Goal: Transaction & Acquisition: Purchase product/service

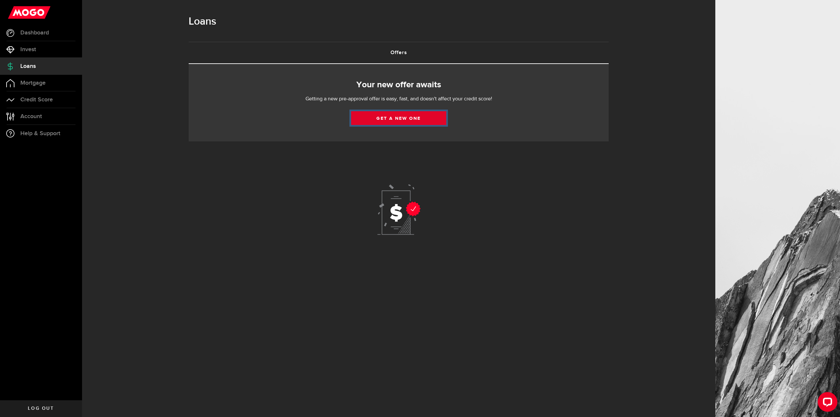
click at [390, 125] on link "Get a new one" at bounding box center [398, 118] width 95 height 14
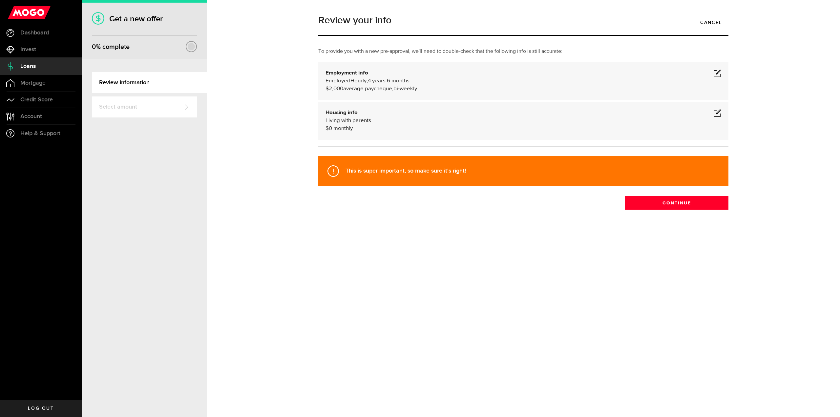
click at [371, 79] on div "Employment info Employed Hourly , 4 years 6 months (on maternity leave) undefin…" at bounding box center [523, 81] width 396 height 24
click at [715, 77] on span at bounding box center [717, 73] width 8 height 8
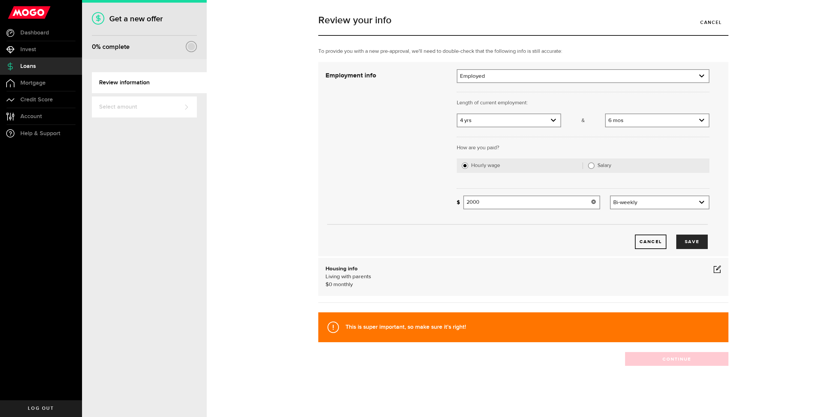
drag, startPoint x: 502, startPoint y: 210, endPoint x: 416, endPoint y: 208, distance: 86.3
click at [417, 209] on div "Employment info Employment type What's your employment situation like? Employed…" at bounding box center [518, 159] width 394 height 180
click at [558, 207] on input "1400" at bounding box center [531, 203] width 137 height 14
type input "1,400"
click at [548, 238] on div "Cancel Save" at bounding box center [518, 231] width 404 height 35
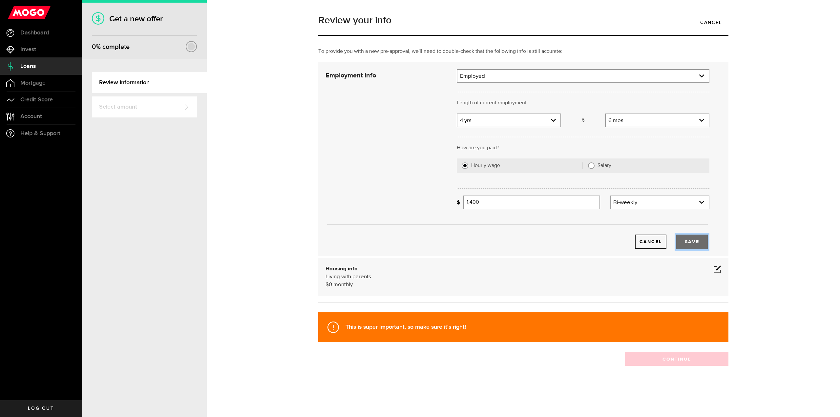
click at [684, 248] on button "Save" at bounding box center [691, 242] width 31 height 14
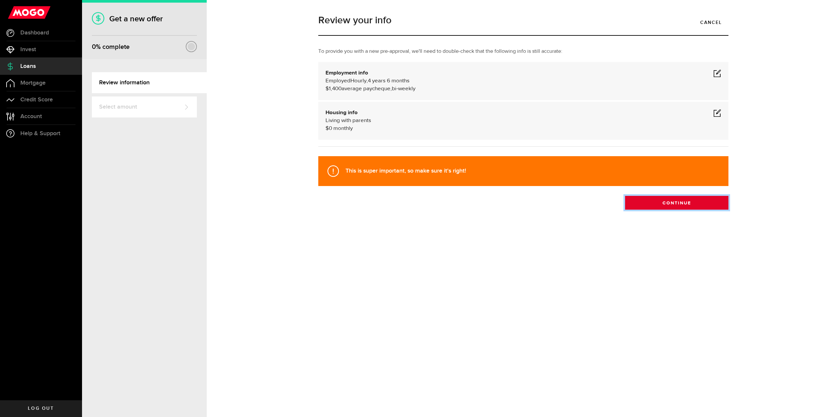
click at [674, 210] on button "Continue" at bounding box center [676, 203] width 103 height 14
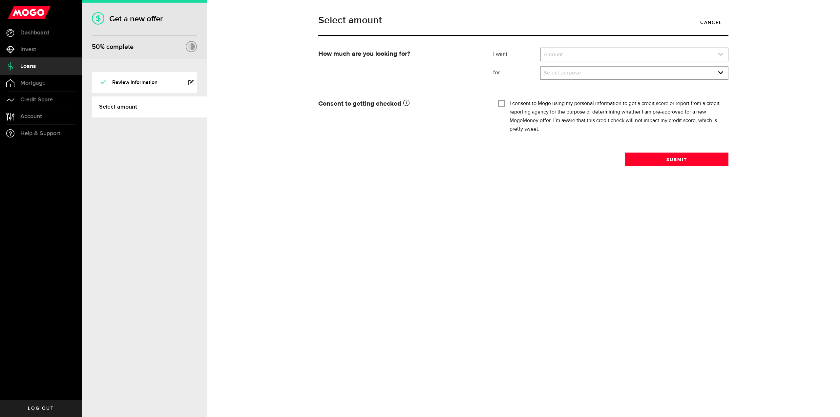
click at [560, 55] on link "expand select" at bounding box center [634, 54] width 187 height 12
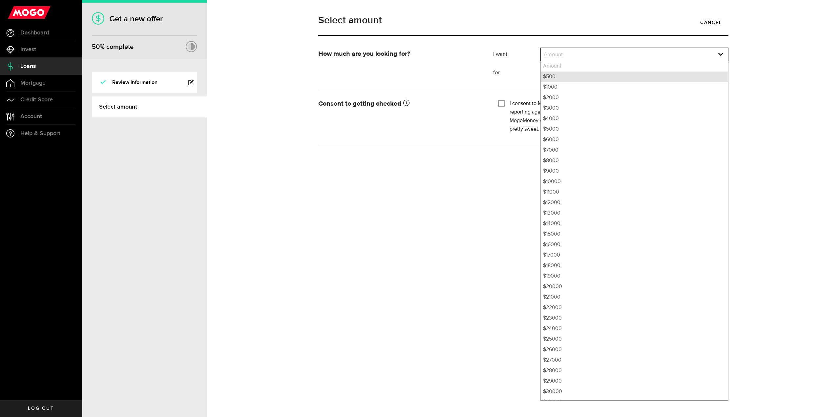
click at [559, 80] on li "$500" at bounding box center [634, 77] width 187 height 10
select select "500"
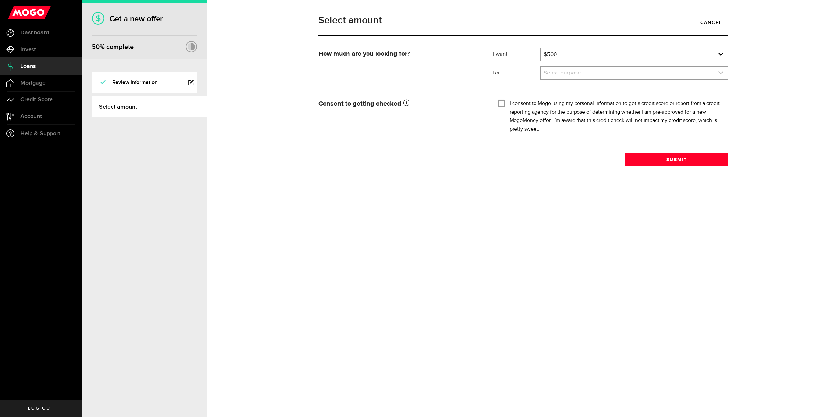
click at [562, 76] on link "expand select" at bounding box center [634, 73] width 187 height 12
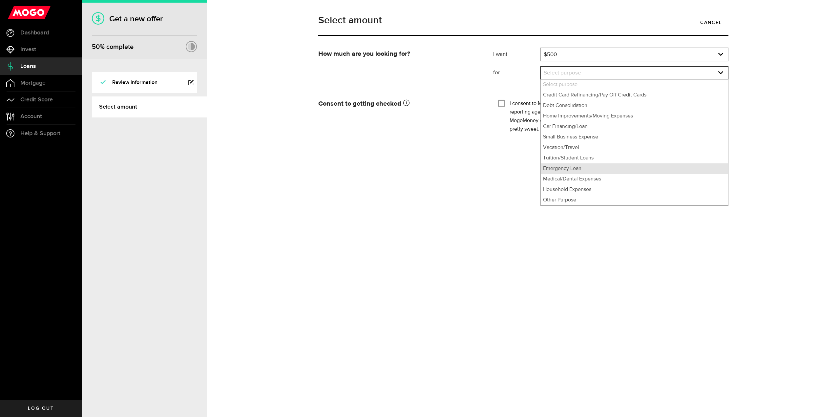
click at [586, 170] on li "Emergency Loan" at bounding box center [634, 168] width 187 height 10
select select "Emergency Loan"
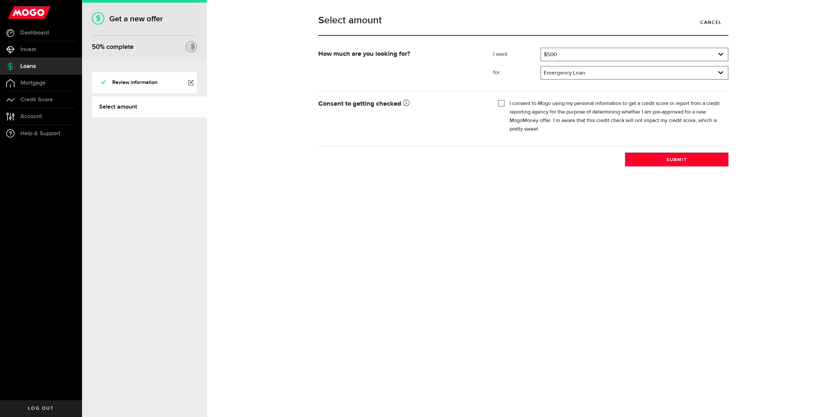
click at [511, 110] on div "I consent to Mogo using my personal information to get a credit score or report…" at bounding box center [610, 116] width 225 height 34
click at [500, 108] on div "Tick this box so that we can show you your credit score! I consent to Mogo usin…" at bounding box center [610, 118] width 235 height 42
click at [503, 106] on input "I consent to Mogo using my personal information to get a credit score or report…" at bounding box center [501, 102] width 7 height 7
checkbox input "true"
click at [666, 163] on button "Submit" at bounding box center [676, 160] width 103 height 14
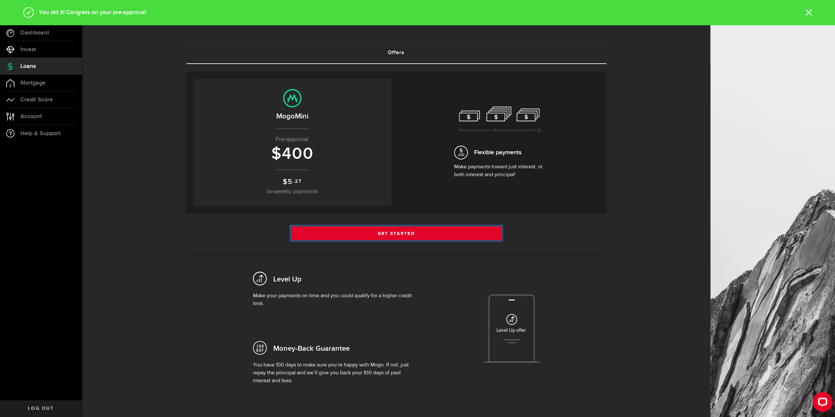
click at [418, 240] on link "Get Started" at bounding box center [396, 233] width 210 height 14
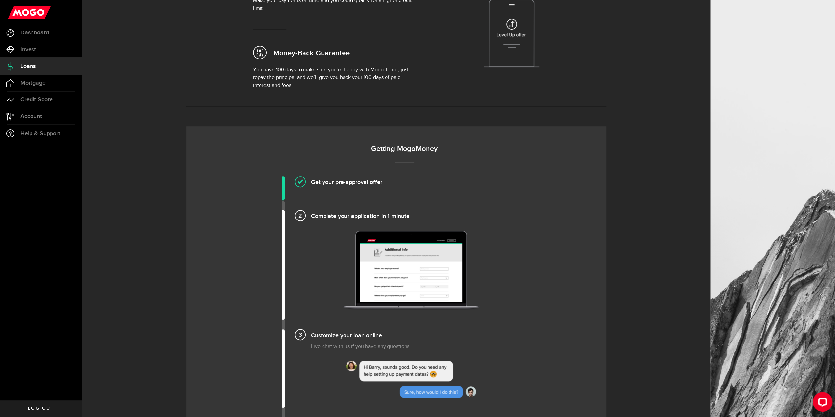
scroll to position [164, 0]
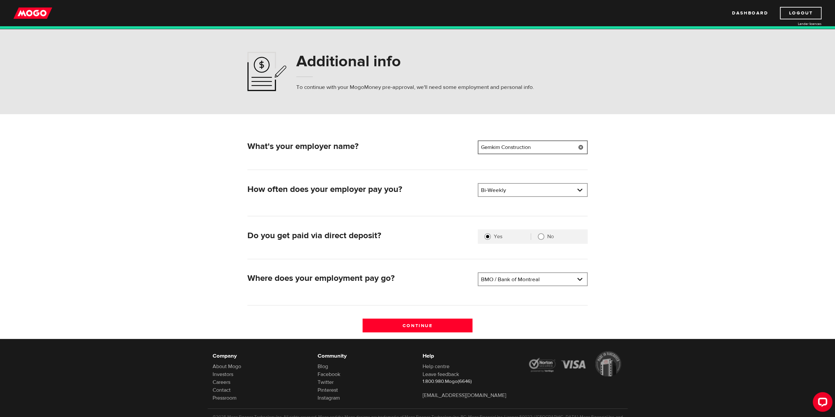
click at [515, 154] on input "Gemkim Construction" at bounding box center [533, 147] width 110 height 14
click at [539, 240] on input "No" at bounding box center [541, 236] width 7 height 7
radio input "true"
click at [494, 240] on label "Yes" at bounding box center [512, 236] width 37 height 7
click at [491, 240] on input "Yes" at bounding box center [487, 236] width 7 height 7
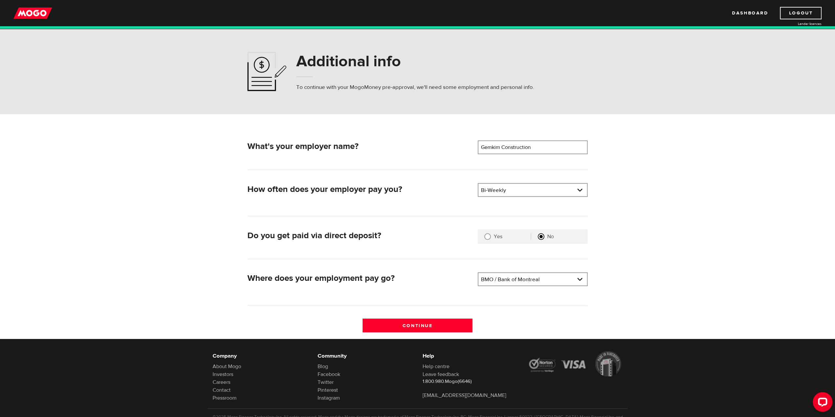
radio input "true"
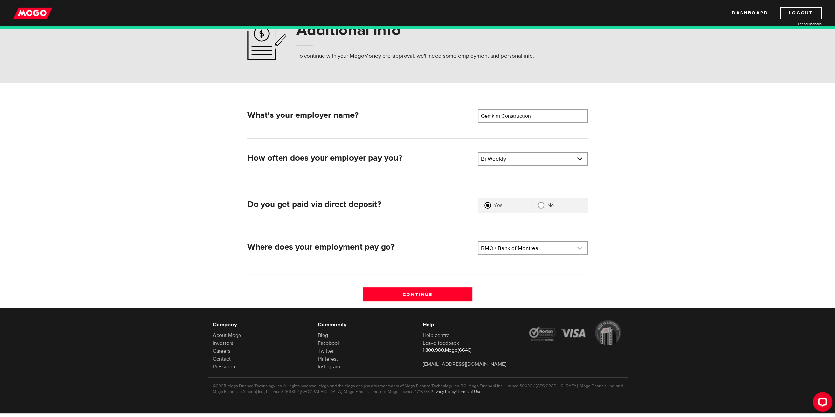
click at [524, 253] on link at bounding box center [532, 248] width 109 height 12
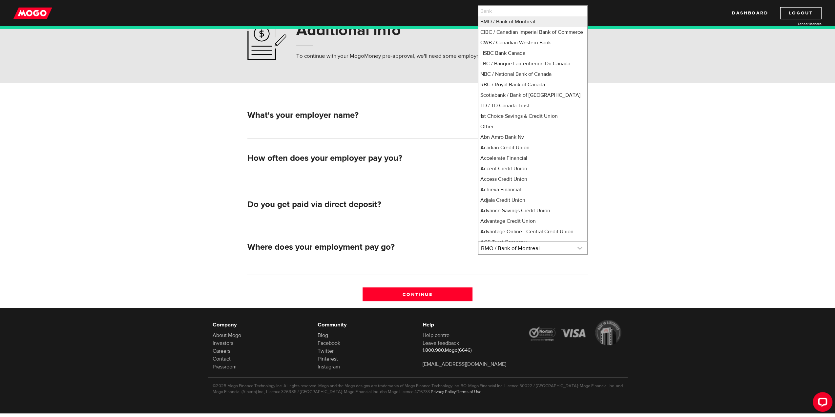
click at [524, 253] on link at bounding box center [532, 248] width 109 height 12
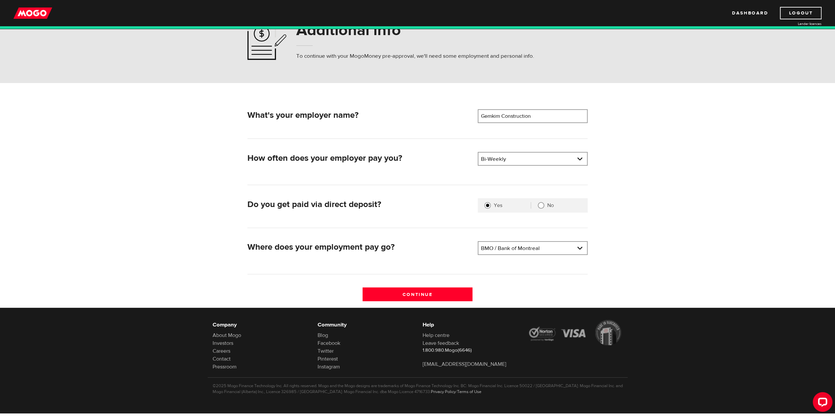
click at [442, 288] on div "What's your employer name? Employer name Please enter your employer's name Gemk…" at bounding box center [417, 208] width 350 height 198
click at [438, 295] on input "Continue" at bounding box center [418, 294] width 110 height 14
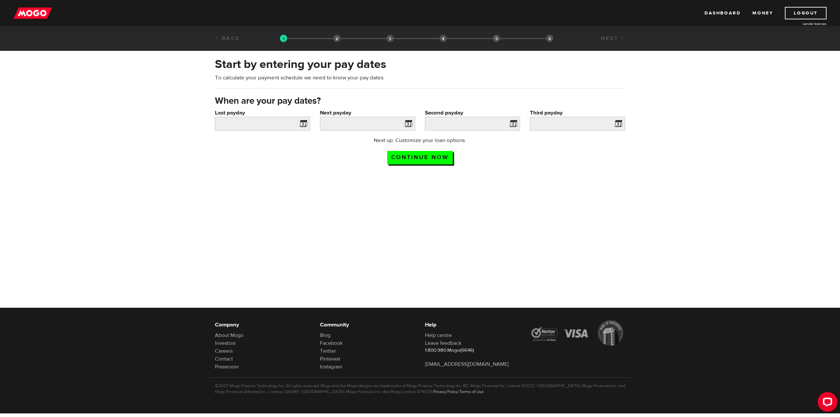
click at [299, 130] on span at bounding box center [302, 124] width 10 height 10
click at [302, 129] on span at bounding box center [302, 124] width 10 height 10
click at [280, 126] on input "Last payday" at bounding box center [262, 124] width 95 height 14
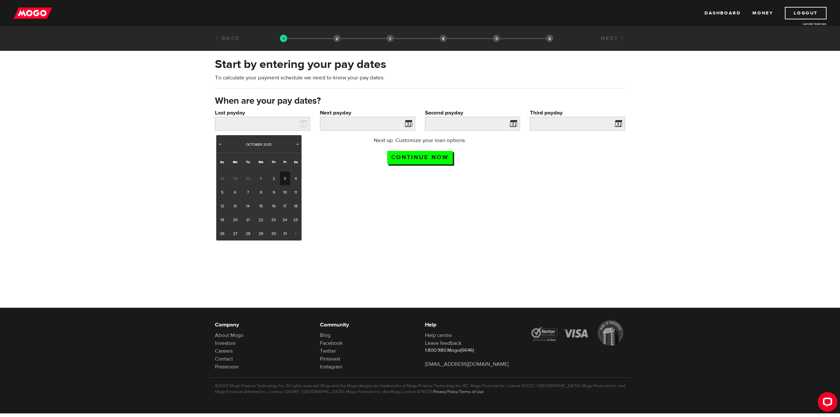
click at [281, 176] on link "3" at bounding box center [285, 179] width 10 height 14
type input "2025/10/03"
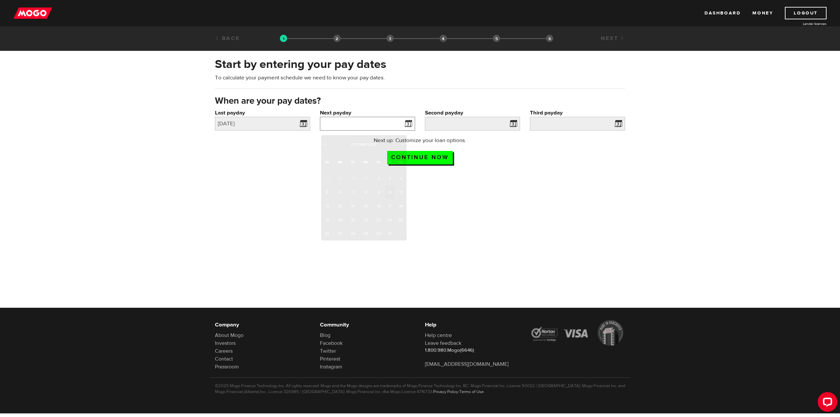
click at [385, 129] on input "Next payday" at bounding box center [367, 124] width 95 height 14
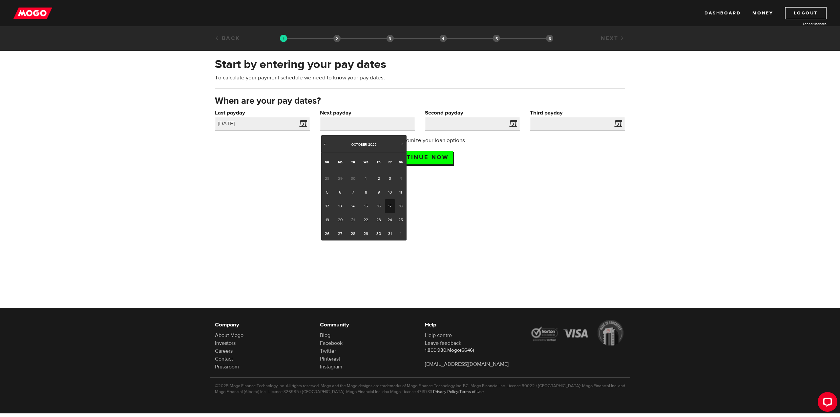
click at [388, 210] on link "17" at bounding box center [390, 206] width 10 height 14
type input "2025/10/17"
type input "2025/10/31"
type input "2025/11/14"
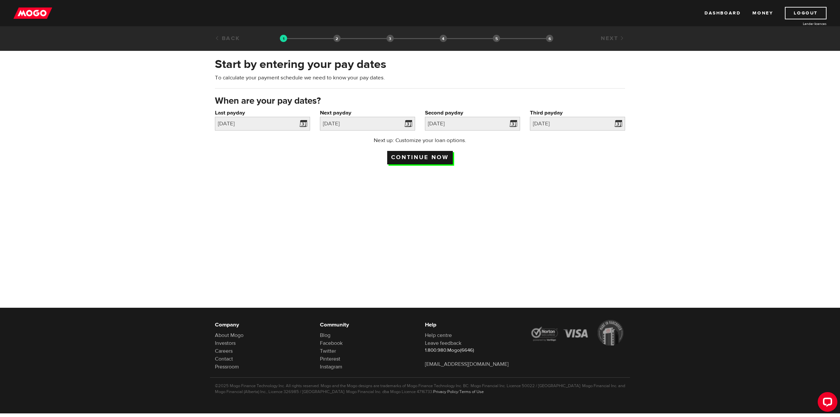
click at [423, 164] on input "Continue now" at bounding box center [420, 157] width 66 height 13
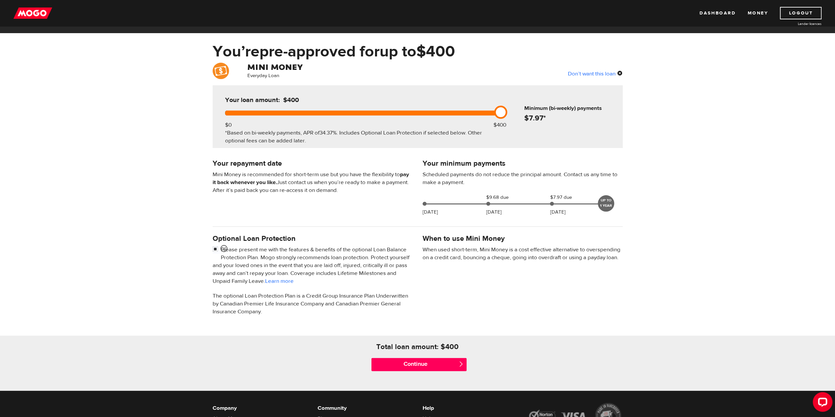
scroll to position [33, 0]
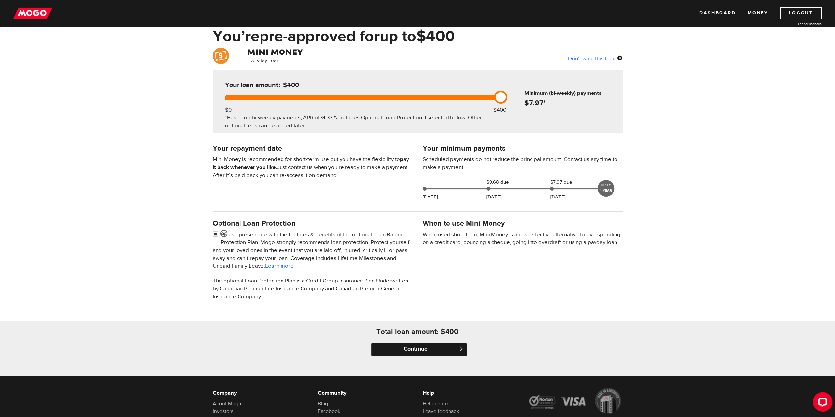
click at [424, 352] on input "Continue" at bounding box center [418, 349] width 95 height 13
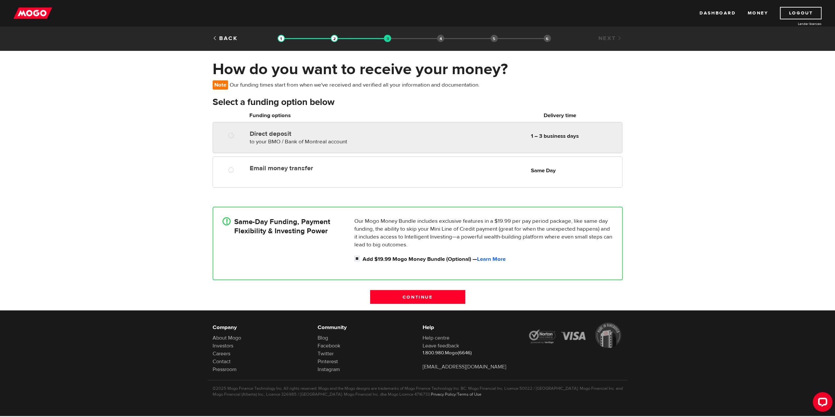
radio input "true"
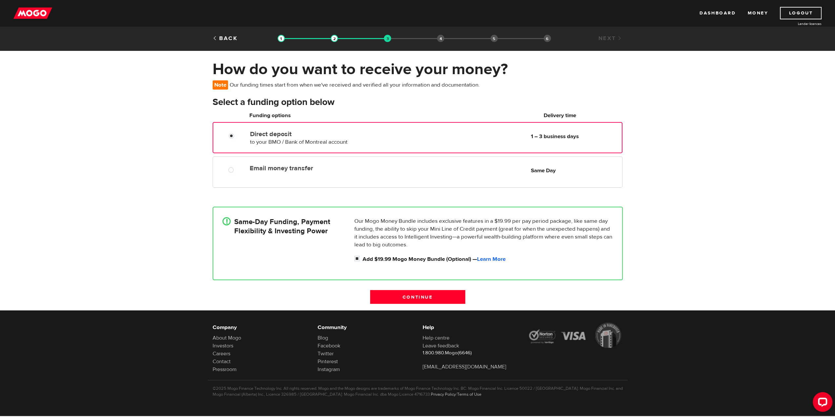
click at [285, 133] on div "Direct deposit to your BMO / Bank of Montreal account Delivery in 1 – 3 busines…" at bounding box center [325, 137] width 156 height 18
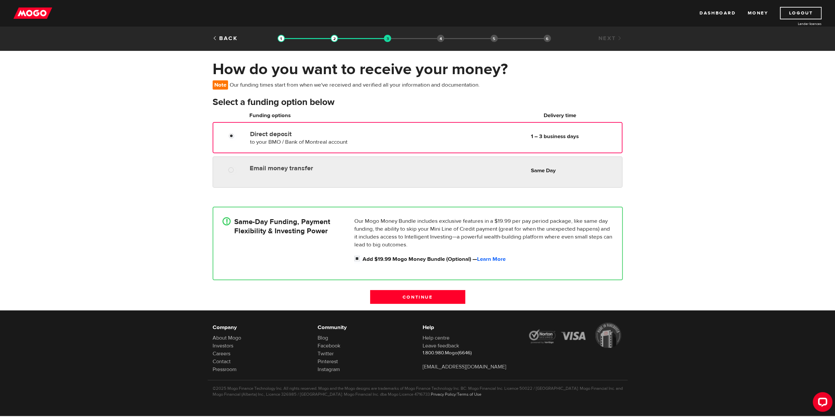
radio input "true"
click at [321, 172] on label "Email money transfer" at bounding box center [325, 168] width 151 height 8
click at [237, 172] on input "Email money transfer" at bounding box center [232, 171] width 8 height 8
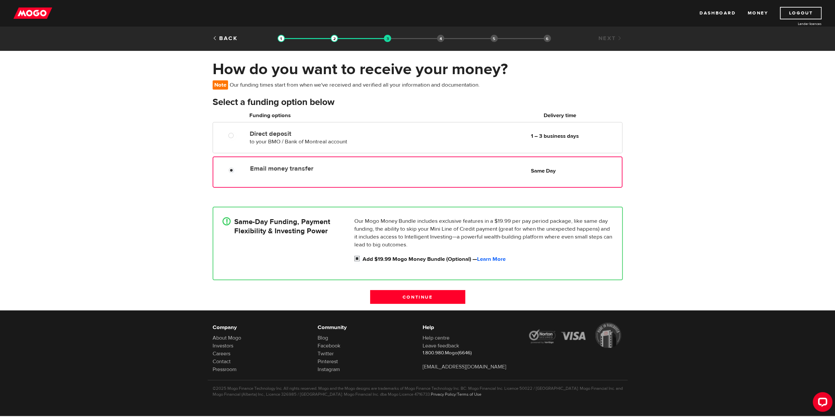
click at [357, 263] on input "Add $19.99 Mogo Money Bundle (Optional) — Learn More" at bounding box center [358, 259] width 8 height 8
checkbox input "false"
radio input "false"
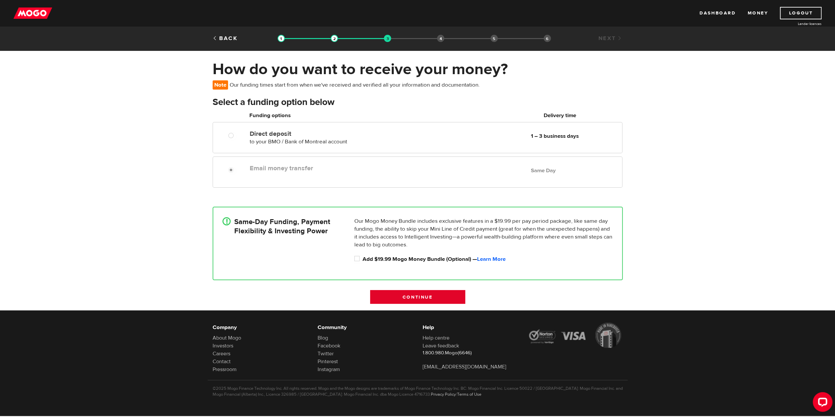
click at [434, 299] on input "Continue" at bounding box center [417, 297] width 95 height 14
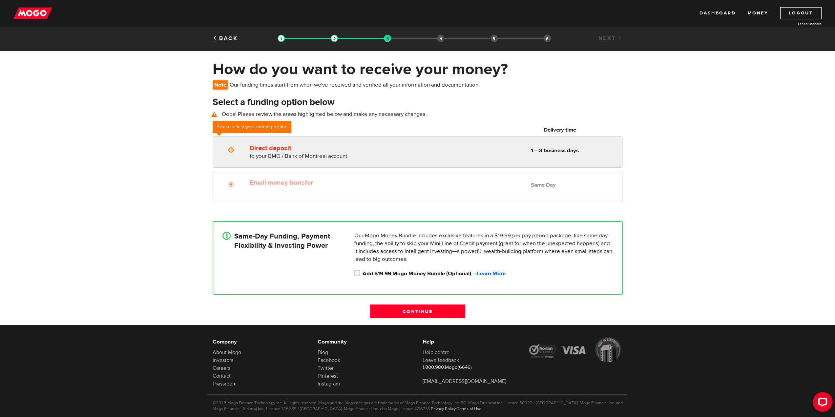
radio input "true"
click at [250, 152] on div "Direct deposit to your BMO / Bank of Montreal account Delivery in 1 – 3 busines…" at bounding box center [325, 151] width 156 height 18
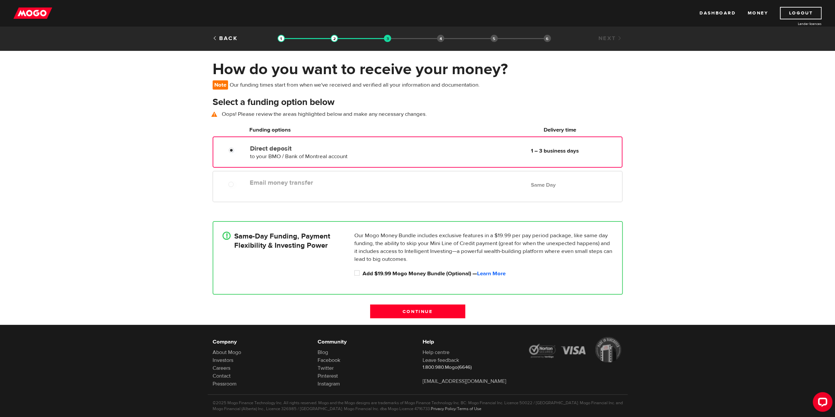
click at [275, 187] on label "Email money transfer" at bounding box center [325, 183] width 151 height 8
click at [243, 187] on div at bounding box center [229, 182] width 39 height 13
drag, startPoint x: 230, startPoint y: 86, endPoint x: 338, endPoint y: 88, distance: 107.6
click at [337, 88] on p "Note Our funding times start from when we've received and verified all your inf…" at bounding box center [348, 84] width 270 height 9
click at [338, 88] on p "Note Our funding times start from when we've received and verified all your inf…" at bounding box center [348, 84] width 270 height 9
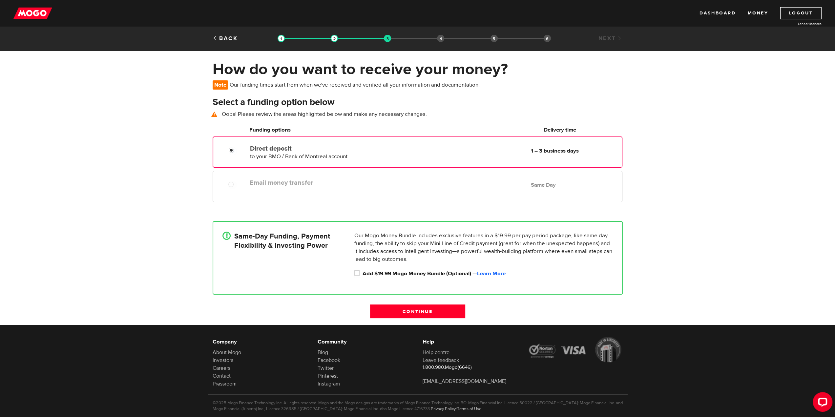
click at [242, 155] on div at bounding box center [233, 151] width 39 height 8
click at [236, 195] on div "Email money transfer Delivery in Same Day Same Day" at bounding box center [417, 186] width 409 height 31
click at [237, 184] on div at bounding box center [229, 182] width 39 height 13
click at [263, 153] on label "Direct deposit" at bounding box center [325, 149] width 151 height 8
click at [237, 155] on input "Direct deposit" at bounding box center [233, 151] width 8 height 8
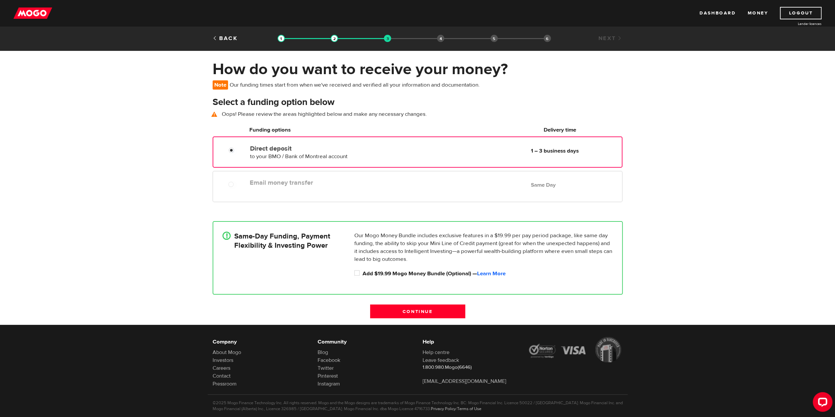
click at [256, 244] on h4 "Same-Day Funding, Payment Flexibility & Investing Power" at bounding box center [282, 241] width 96 height 18
click at [355, 278] on input "Add $19.99 Mogo Money Bundle (Optional) — Learn More" at bounding box center [358, 274] width 8 height 8
checkbox input "true"
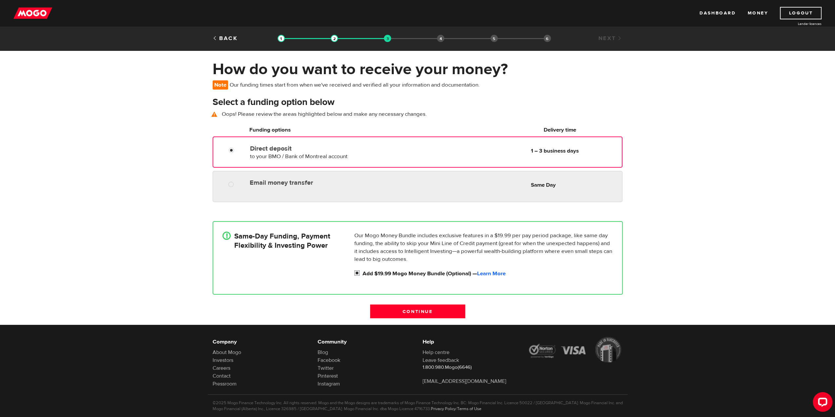
radio input "true"
click at [245, 189] on div at bounding box center [233, 185] width 39 height 8
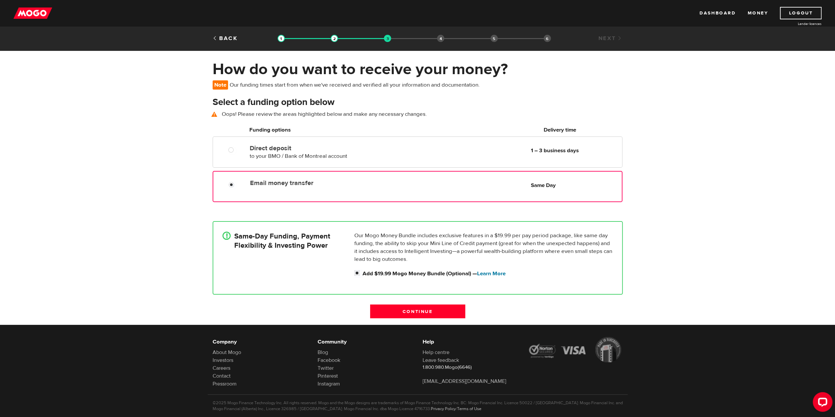
click at [499, 277] on link "Learn More" at bounding box center [491, 273] width 29 height 7
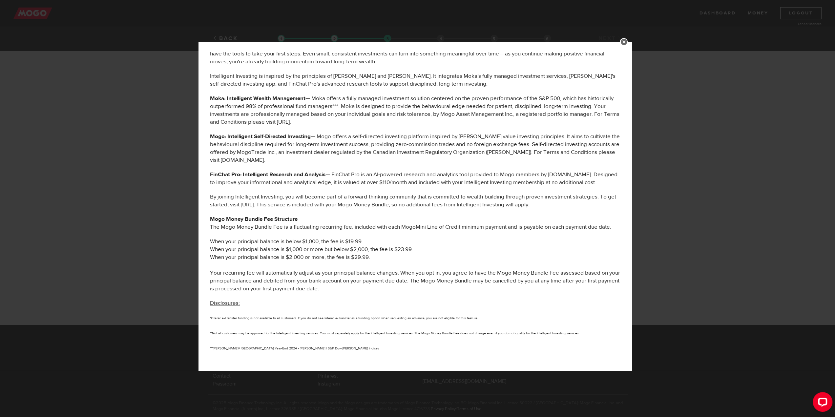
scroll to position [197, 0]
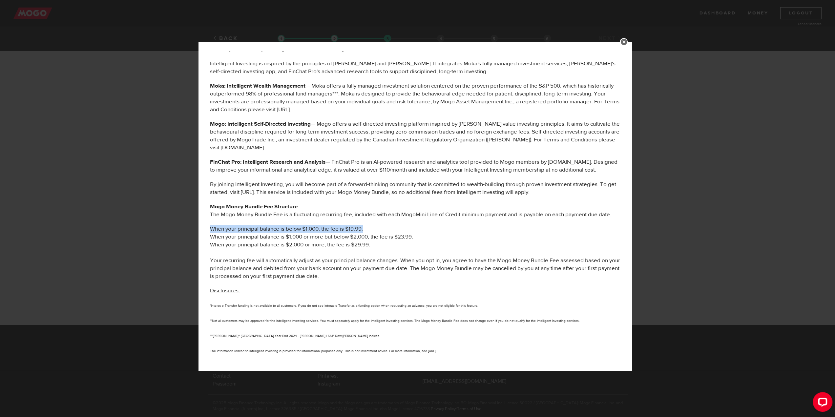
drag, startPoint x: 211, startPoint y: 249, endPoint x: 365, endPoint y: 253, distance: 154.2
click at [373, 252] on div "MOGO MONEY BUNDLE BENEFITS The following services are offered to you as part of…" at bounding box center [415, 115] width 420 height 521
drag, startPoint x: 213, startPoint y: 259, endPoint x: 398, endPoint y: 259, distance: 185.0
click at [398, 241] on li "When your principal balance is $1,000 or more but below $2,000, the fee is $23.…" at bounding box center [415, 237] width 410 height 8
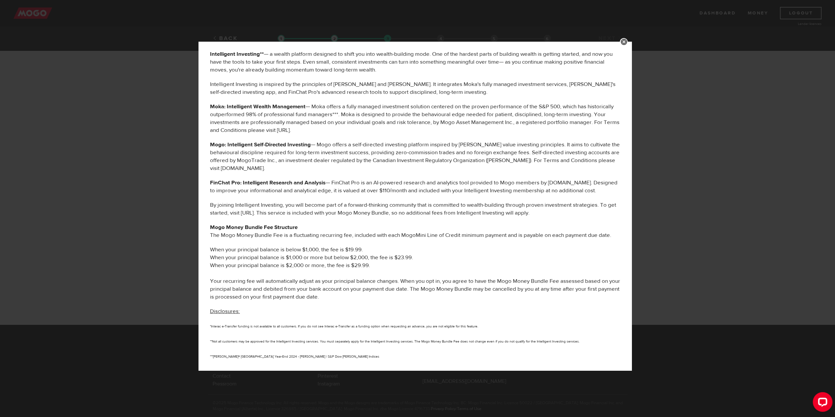
scroll to position [164, 0]
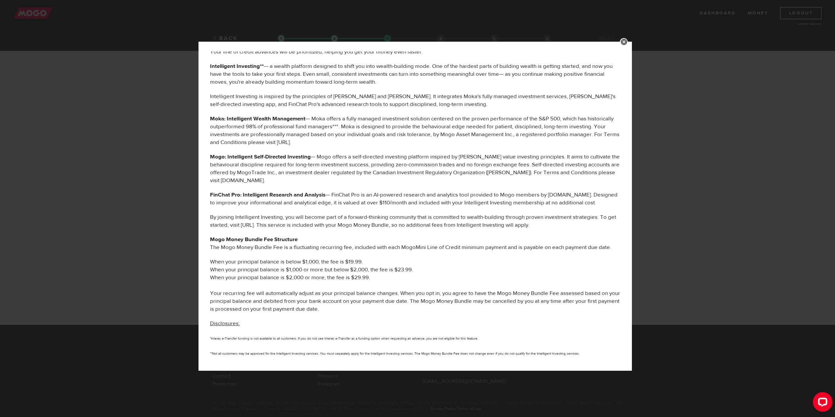
click at [628, 39] on link at bounding box center [624, 42] width 8 height 8
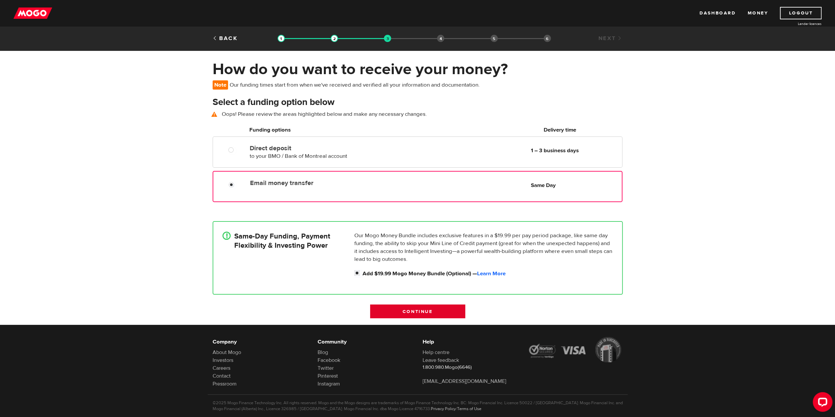
click at [443, 316] on input "Continue" at bounding box center [417, 311] width 95 height 14
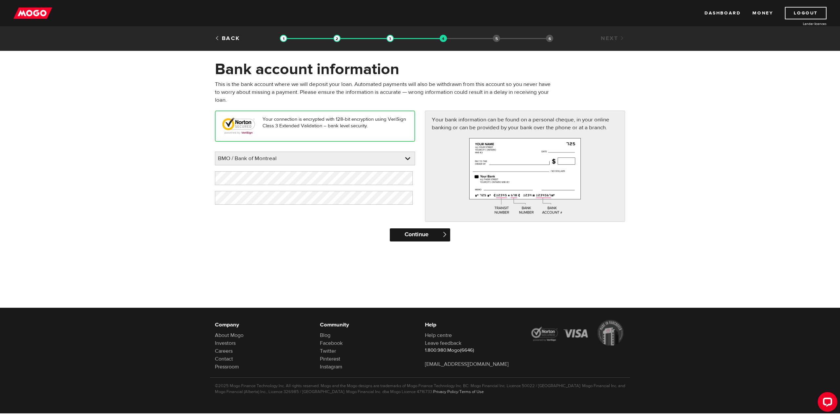
click at [415, 236] on input "Continue" at bounding box center [420, 234] width 60 height 13
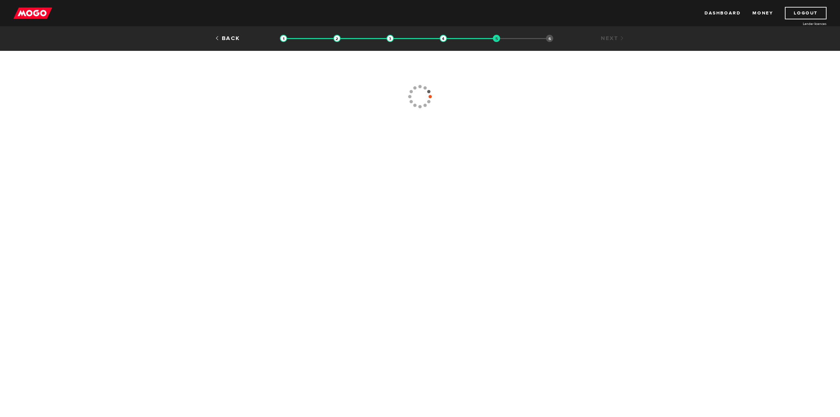
type input "[PHONE_NUMBER]"
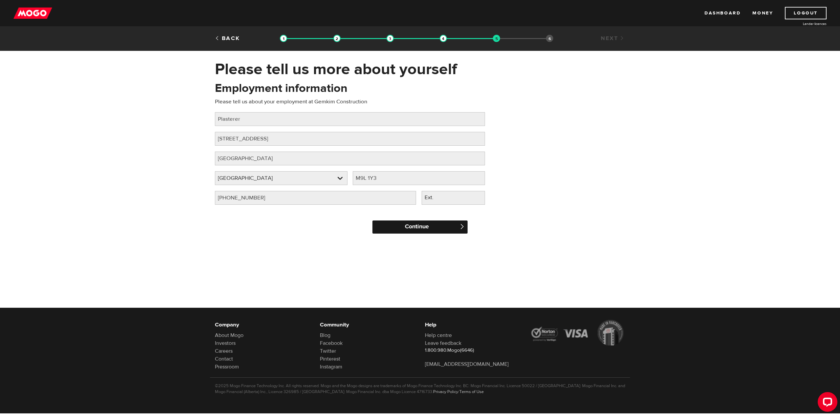
click at [405, 230] on input "Continue" at bounding box center [419, 226] width 95 height 13
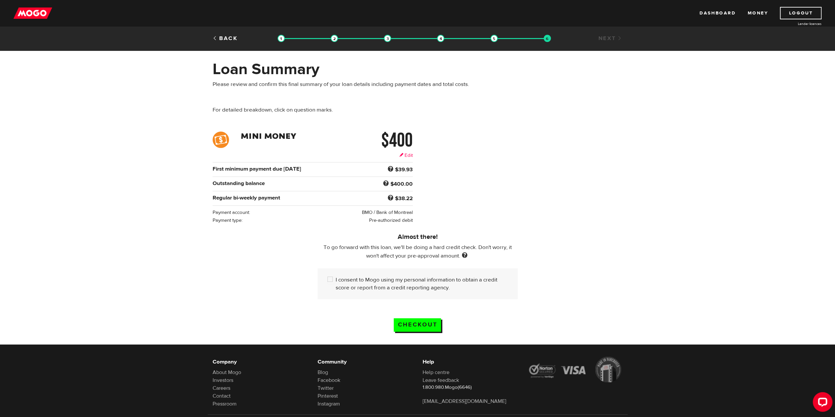
click at [404, 156] on link "Edit" at bounding box center [405, 155] width 13 height 7
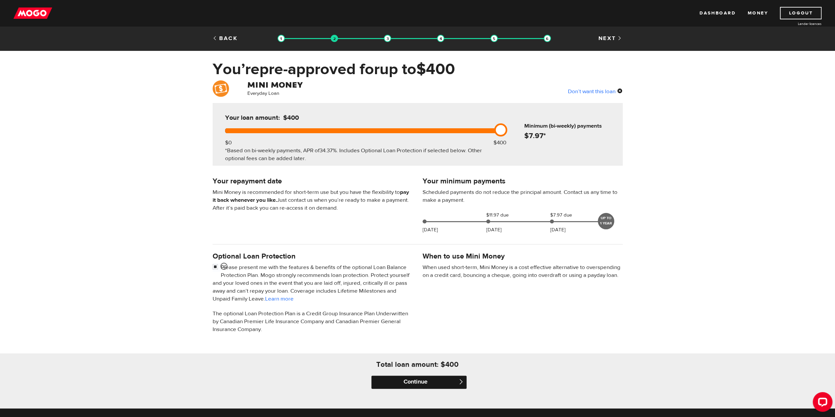
click at [429, 388] on input "Continue" at bounding box center [418, 382] width 95 height 13
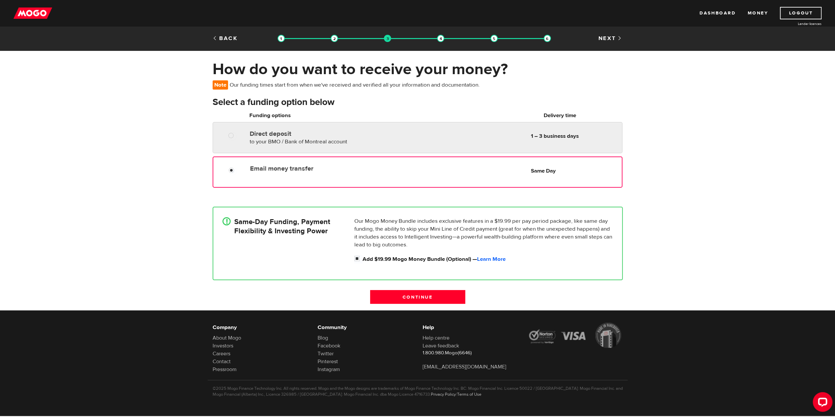
radio input "true"
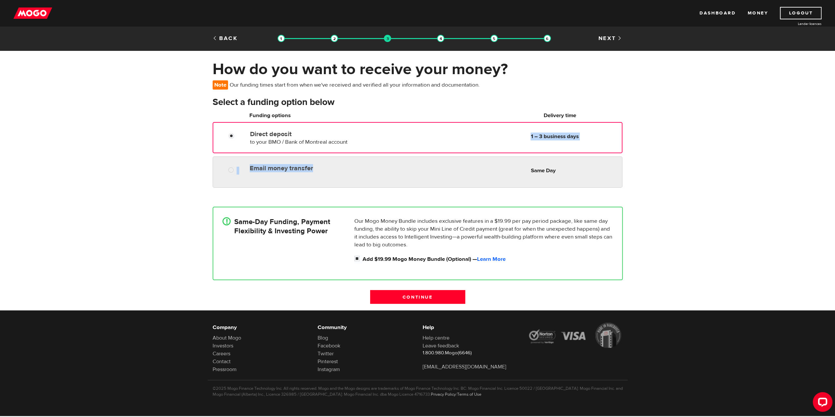
drag, startPoint x: 371, startPoint y: 147, endPoint x: 361, endPoint y: 174, distance: 28.6
click at [361, 174] on fieldset "Direct deposit to your BMO / Bank of Montreal account Delivery in 1 – 3 busines…" at bounding box center [418, 156] width 410 height 69
radio input "true"
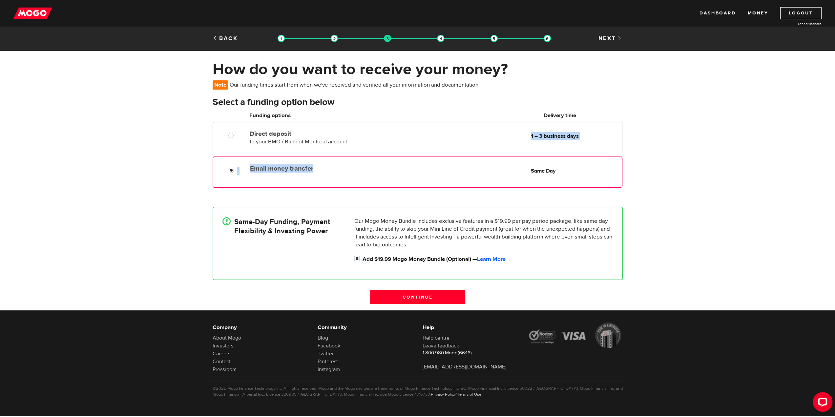
click at [362, 170] on label "Email money transfer" at bounding box center [325, 169] width 151 height 8
click at [237, 170] on input "Email money transfer" at bounding box center [233, 171] width 8 height 8
click at [357, 262] on input "Add $19.99 Mogo Money Bundle (Optional) — Learn More" at bounding box center [358, 259] width 8 height 8
checkbox input "false"
radio input "false"
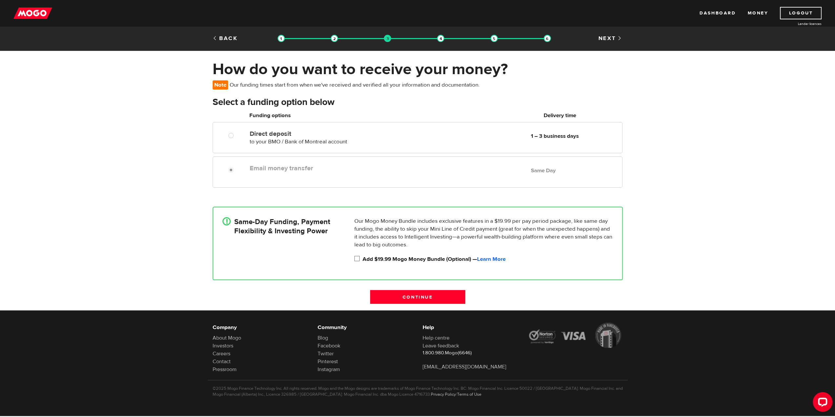
click at [357, 263] on input "Add $19.99 Mogo Money Bundle (Optional) — Learn More" at bounding box center [358, 259] width 8 height 8
checkbox input "true"
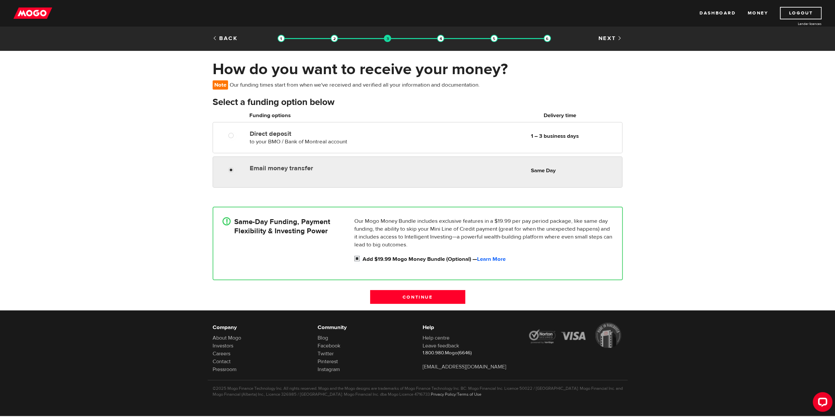
radio input "true"
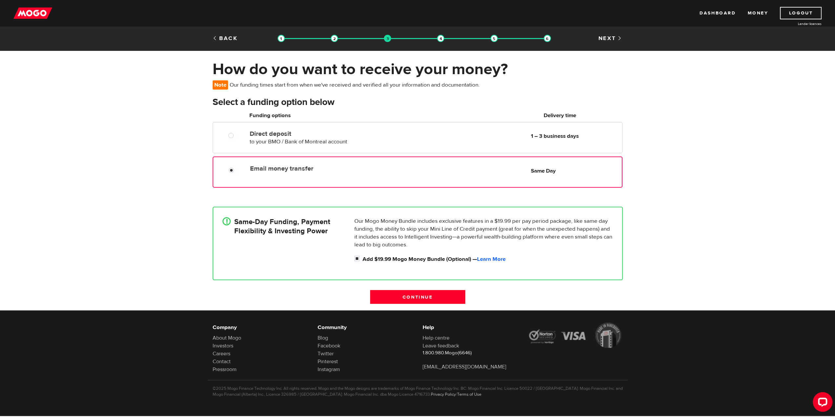
click at [394, 168] on div "Email money transfer Delivery in Same Day" at bounding box center [325, 167] width 156 height 10
click at [429, 300] on input "Continue" at bounding box center [417, 297] width 95 height 14
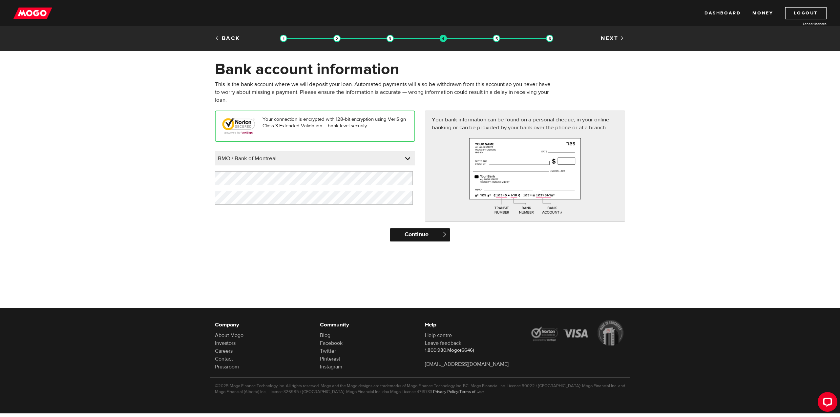
click at [417, 235] on input "Continue" at bounding box center [420, 234] width 60 height 13
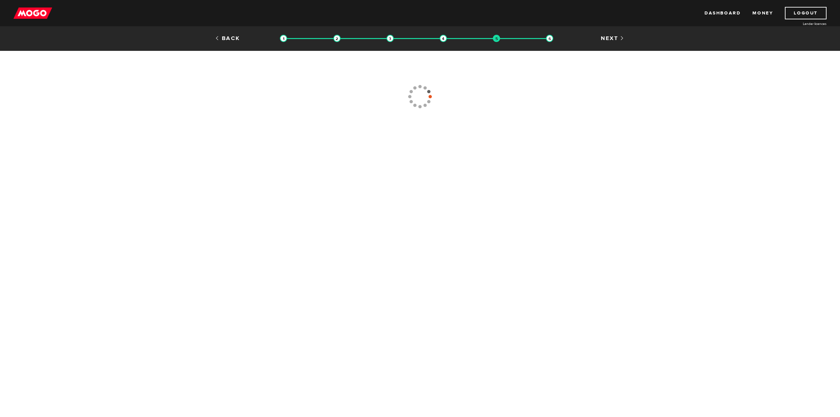
type input "[PHONE_NUMBER]"
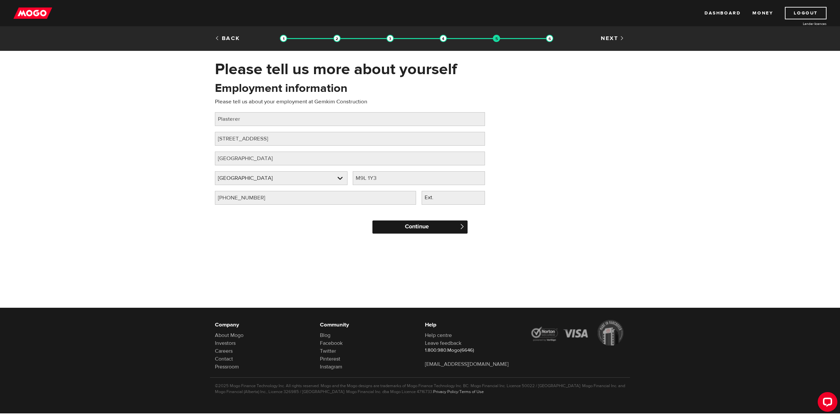
click at [398, 233] on input "Continue" at bounding box center [419, 226] width 95 height 13
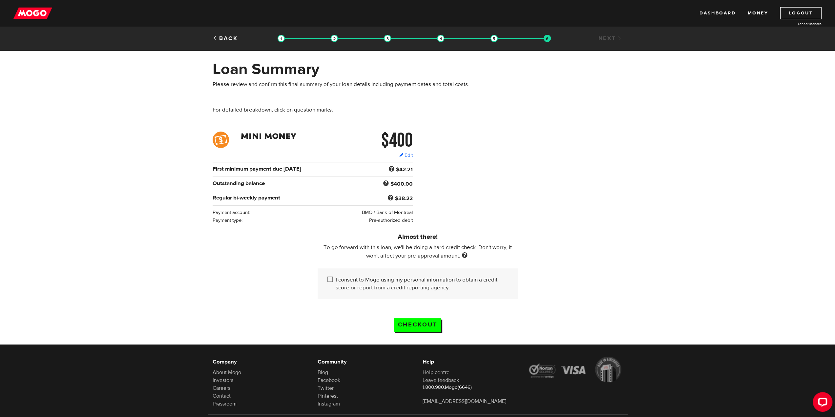
click at [358, 279] on label "I consent to Mogo using my personal information to obtain a credit score or rep…" at bounding box center [422, 284] width 172 height 16
click at [336, 279] on input "I consent to Mogo using my personal information to obtain a credit score or rep…" at bounding box center [331, 280] width 8 height 8
checkbox input "true"
click at [424, 324] on input "Checkout" at bounding box center [417, 324] width 47 height 13
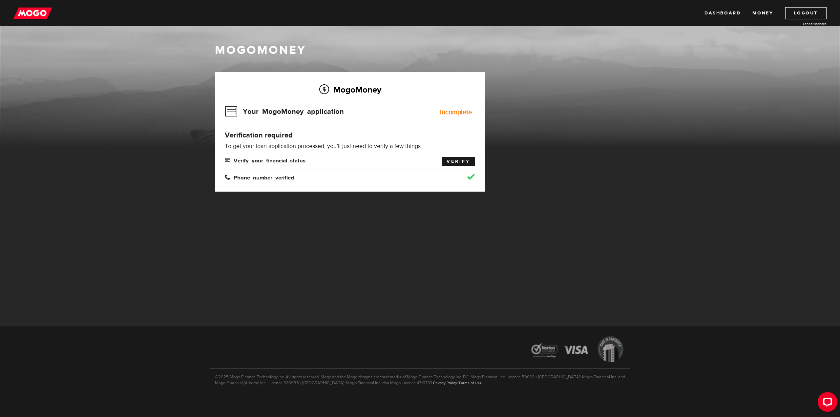
click at [447, 165] on link "Verify" at bounding box center [458, 161] width 33 height 9
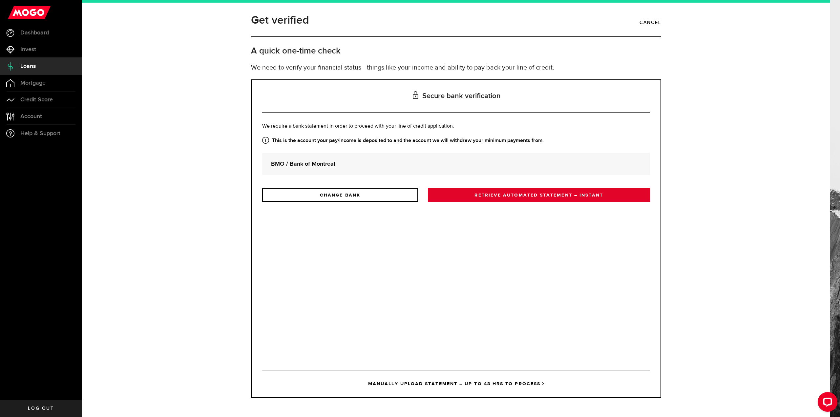
click at [497, 202] on link "RETRIEVE AUTOMATED STATEMENT – INSTANT" at bounding box center [539, 195] width 222 height 14
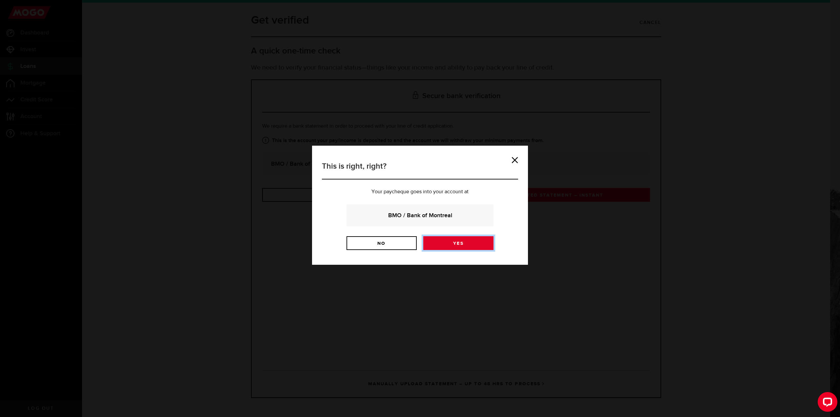
click at [446, 247] on link "Yes" at bounding box center [458, 243] width 70 height 14
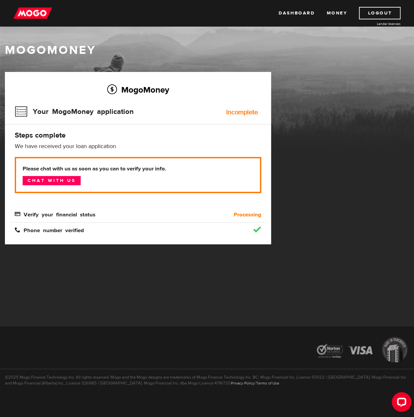
click at [70, 217] on span "Verify your financial status" at bounding box center [55, 214] width 81 height 6
click at [253, 218] on b "Processing" at bounding box center [248, 215] width 28 height 8
click at [232, 113] on div "Incomplete" at bounding box center [242, 112] width 32 height 7
click at [297, 13] on link "Dashboard" at bounding box center [297, 13] width 36 height 12
